Goal: Find specific page/section: Find specific page/section

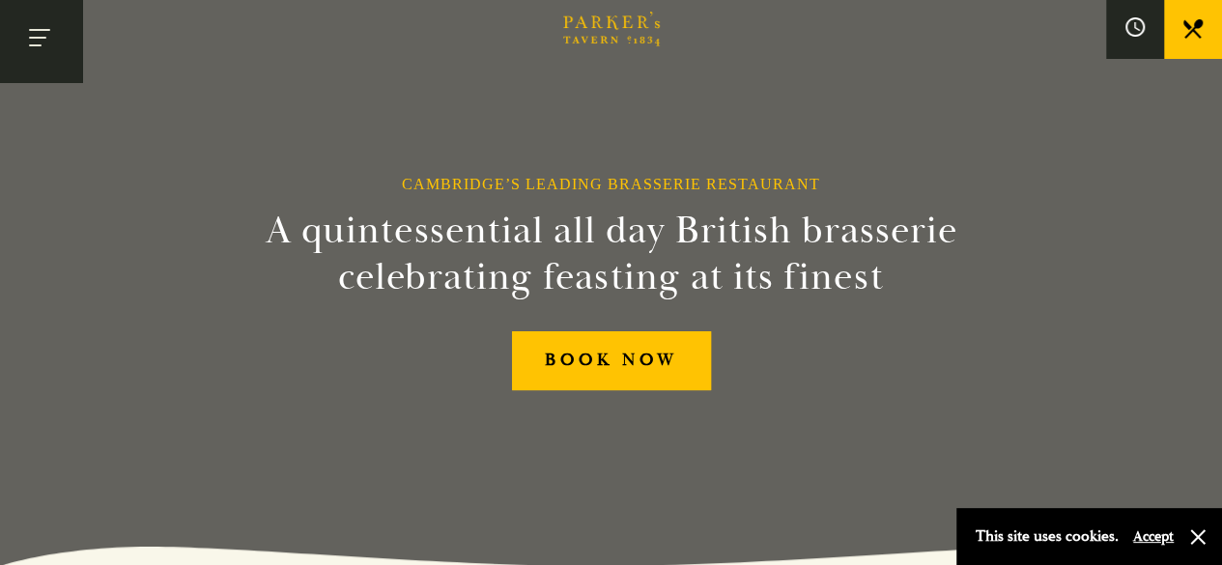
click at [32, 26] on button "Toggle navigation" at bounding box center [41, 41] width 82 height 82
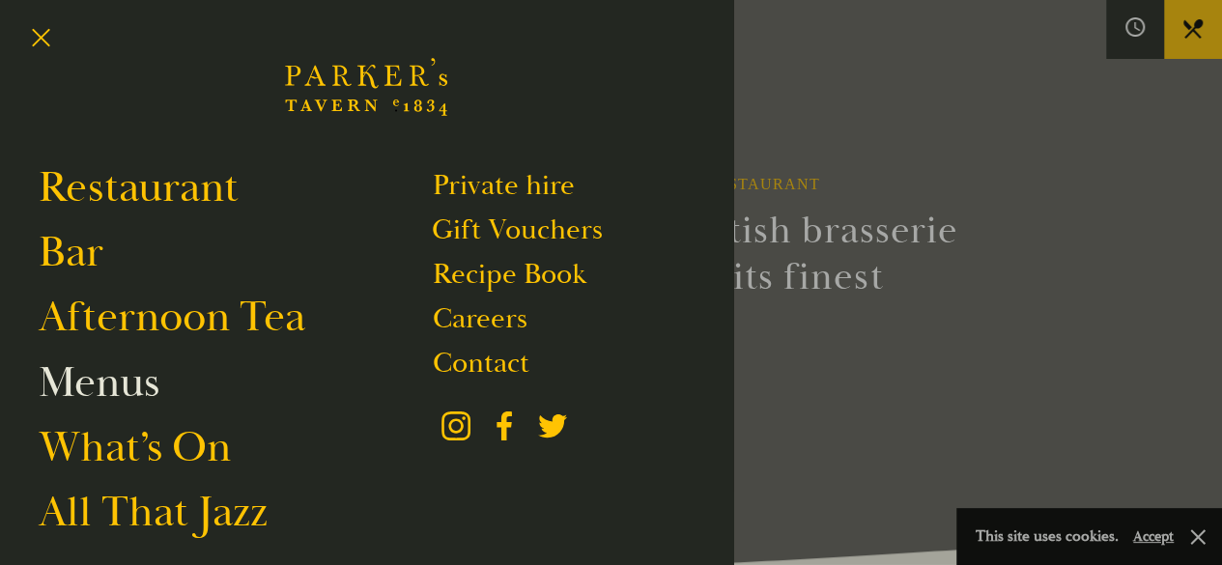
click at [118, 385] on link "Menus" at bounding box center [99, 383] width 121 height 54
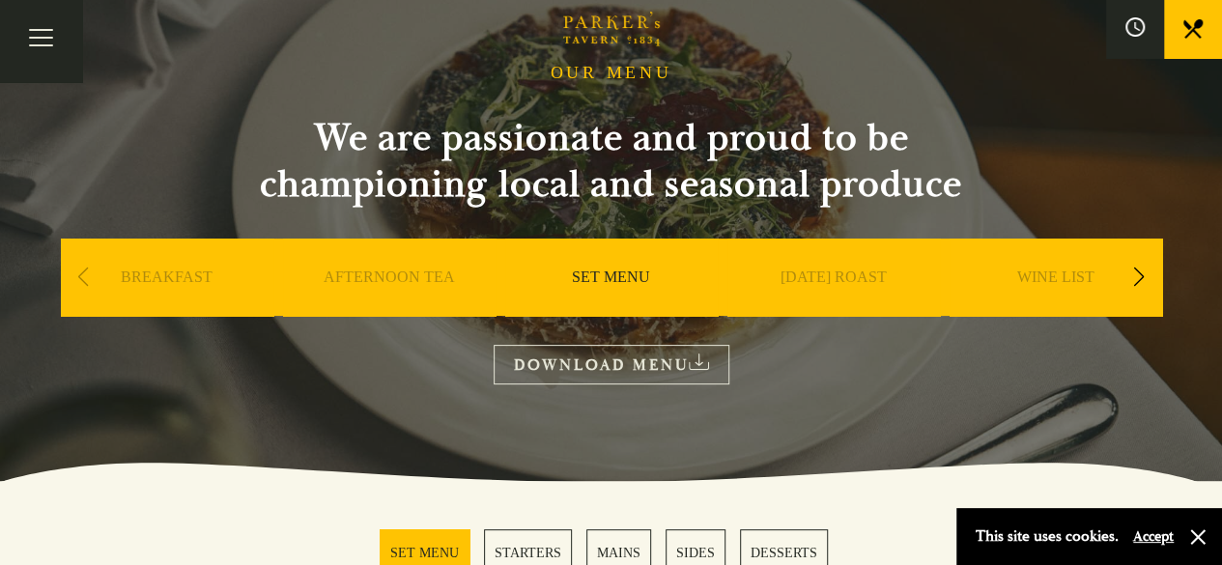
scroll to position [97, 0]
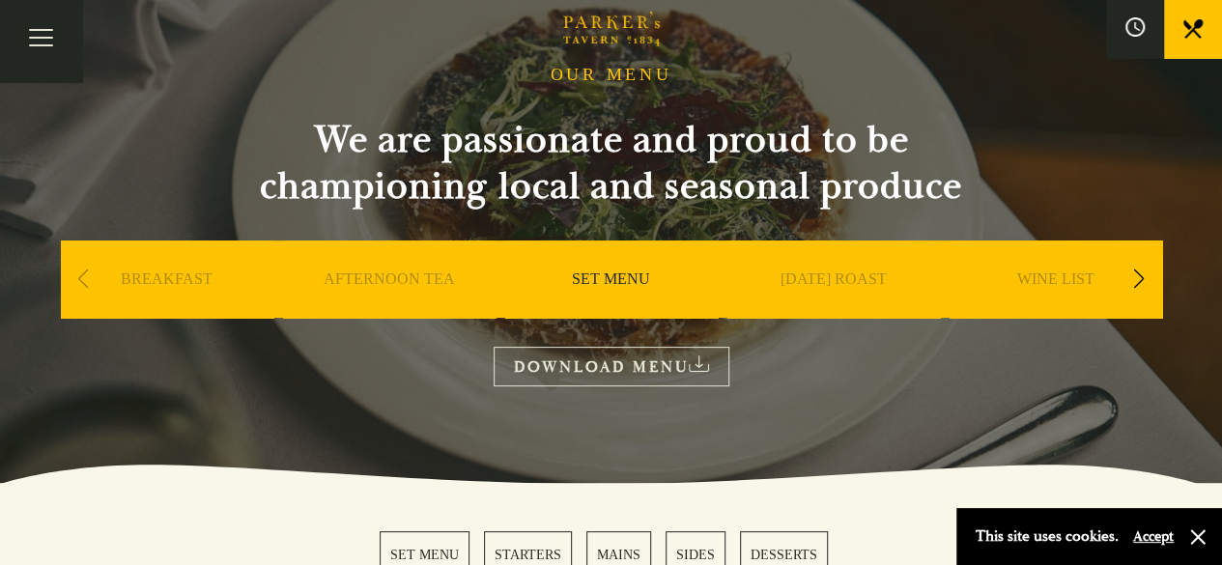
click at [1128, 279] on div "Next slide" at bounding box center [1139, 279] width 26 height 43
click at [1130, 281] on div "Next slide" at bounding box center [1139, 279] width 26 height 43
click at [1130, 282] on div "Next slide" at bounding box center [1139, 279] width 26 height 43
click at [1131, 284] on div "Next slide" at bounding box center [1139, 279] width 26 height 43
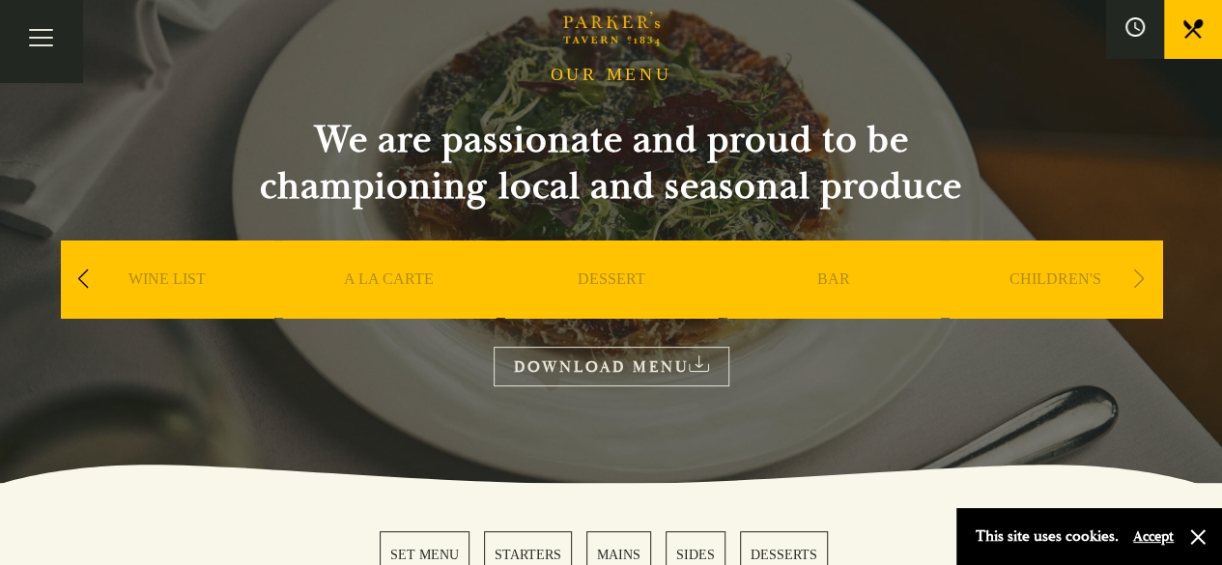
click at [1144, 275] on div "Next slide" at bounding box center [1139, 279] width 26 height 43
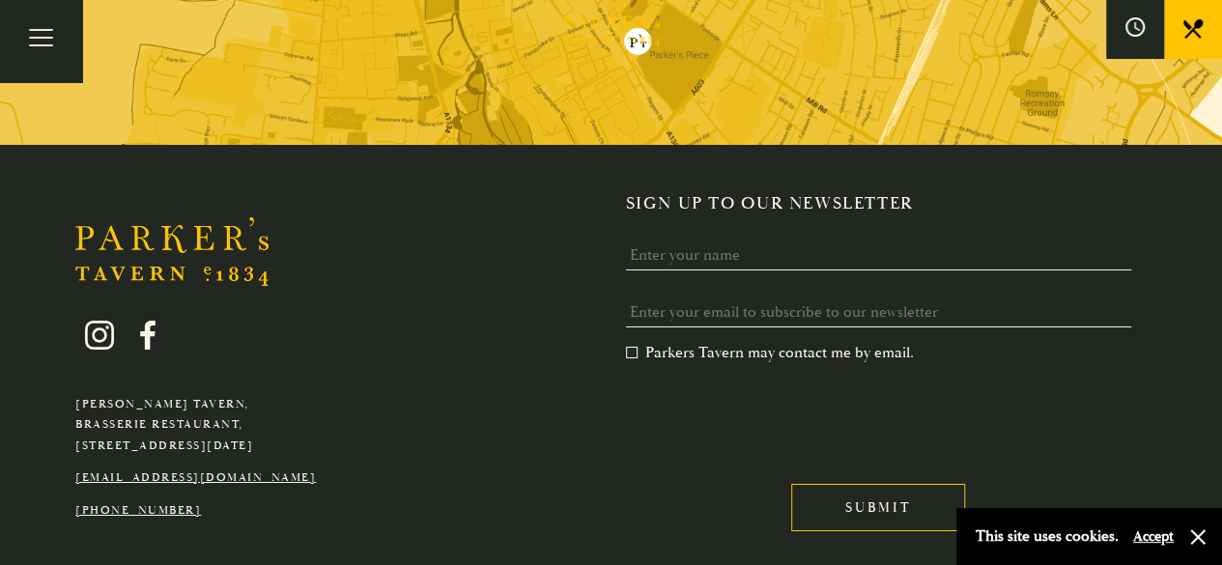
scroll to position [3259, 0]
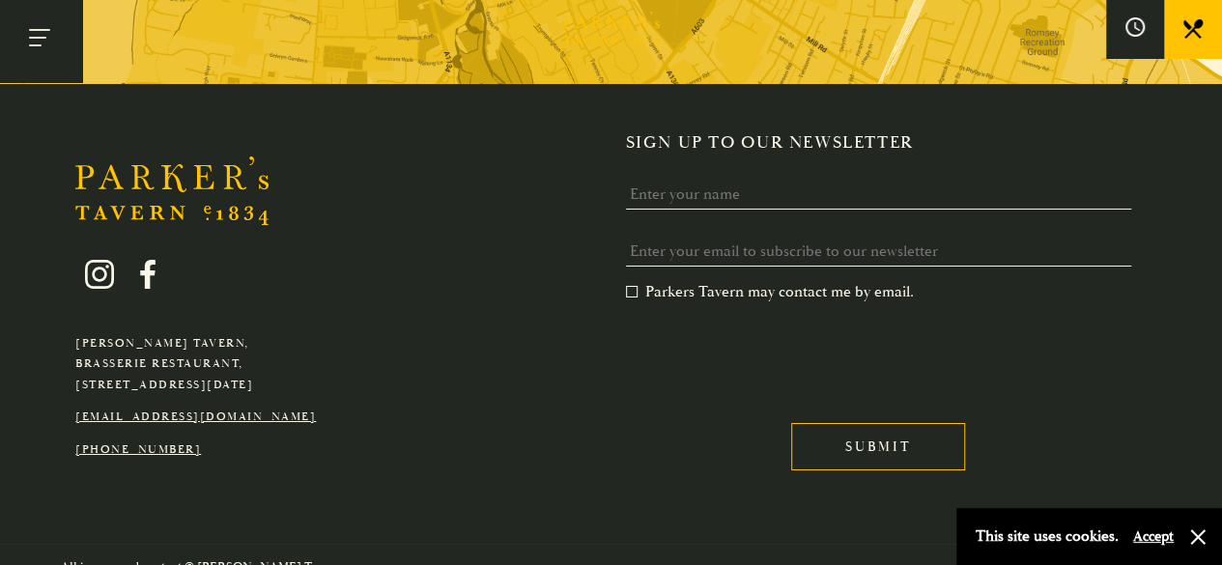
drag, startPoint x: 42, startPoint y: 43, endPoint x: 49, endPoint y: 55, distance: 14.7
click at [43, 43] on button "Toggle navigation" at bounding box center [41, 41] width 82 height 82
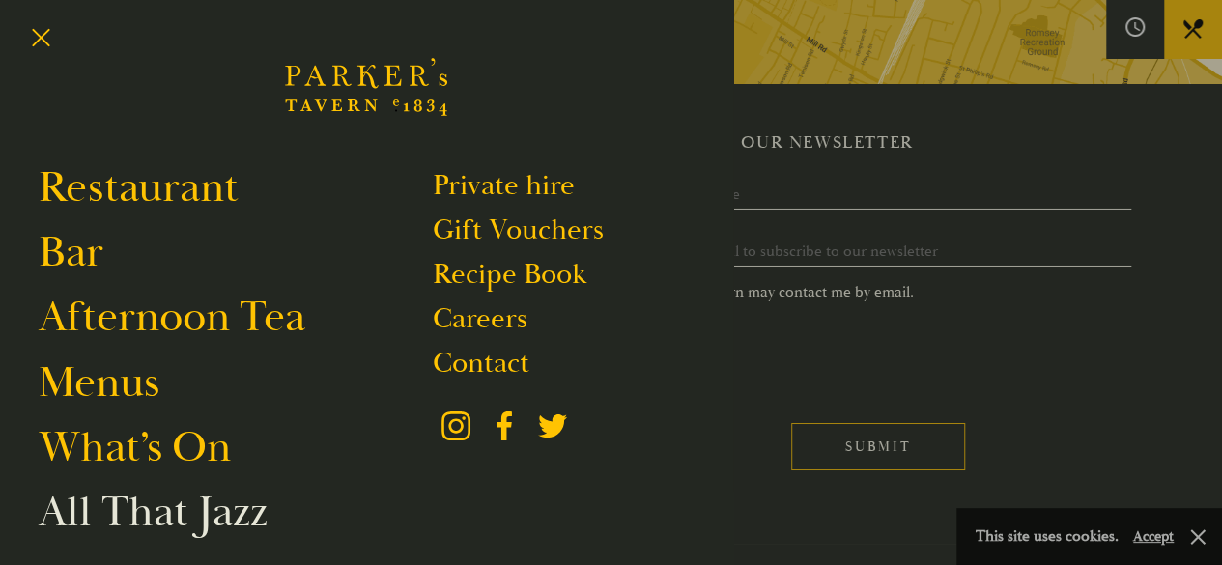
click at [101, 526] on link "All That Jazz" at bounding box center [153, 512] width 229 height 54
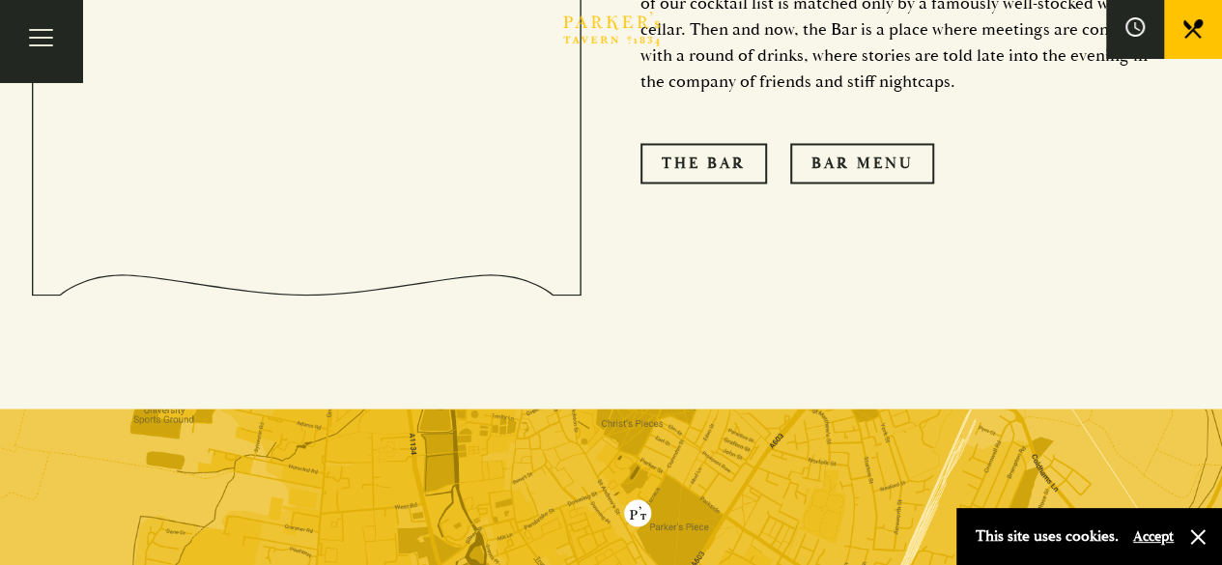
scroll to position [1472, 0]
